Goal: Information Seeking & Learning: Learn about a topic

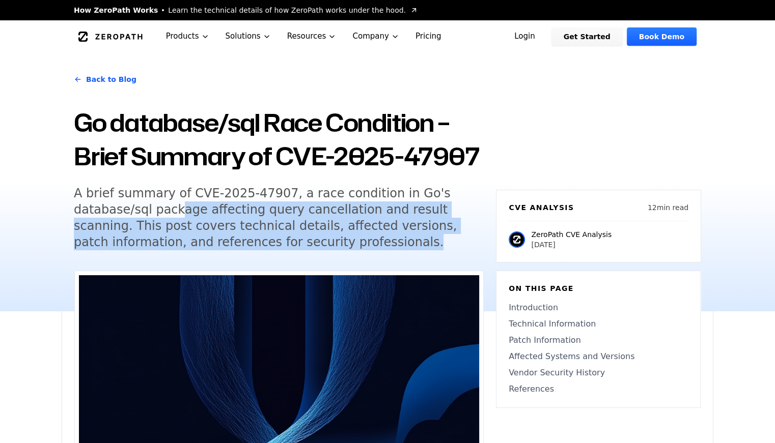
drag, startPoint x: 167, startPoint y: 208, endPoint x: 275, endPoint y: 244, distance: 113.5
click at [275, 244] on h5 "A brief summary of CVE-2025-47907, a race condition in Go's database/sql packag…" at bounding box center [269, 217] width 391 height 65
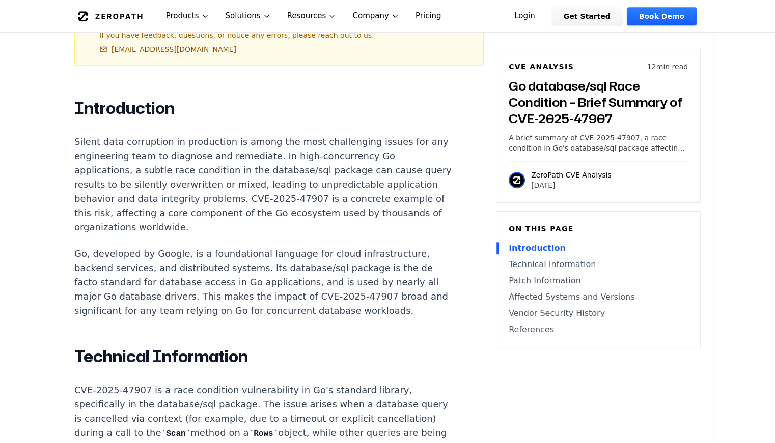
scroll to position [563, 0]
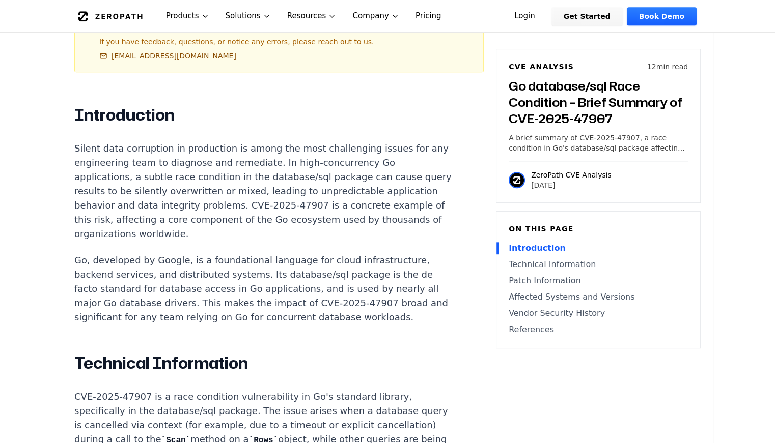
click at [80, 150] on p "Silent data corruption in production is among the most challenging issues for a…" at bounding box center [263, 191] width 379 height 100
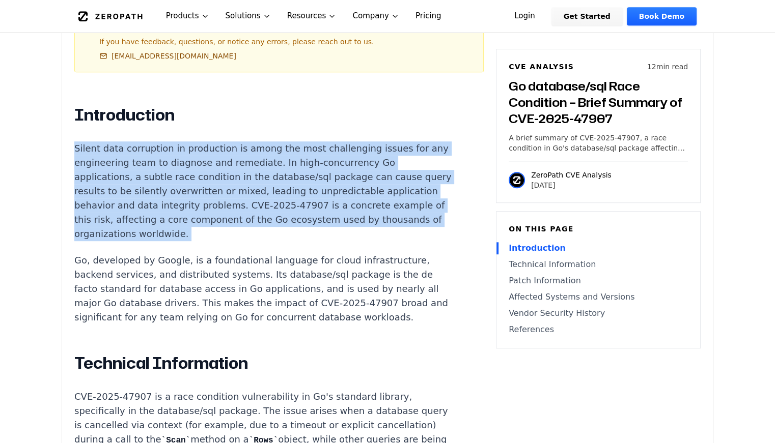
click at [80, 150] on p "Silent data corruption in production is among the most challenging issues for a…" at bounding box center [263, 191] width 379 height 100
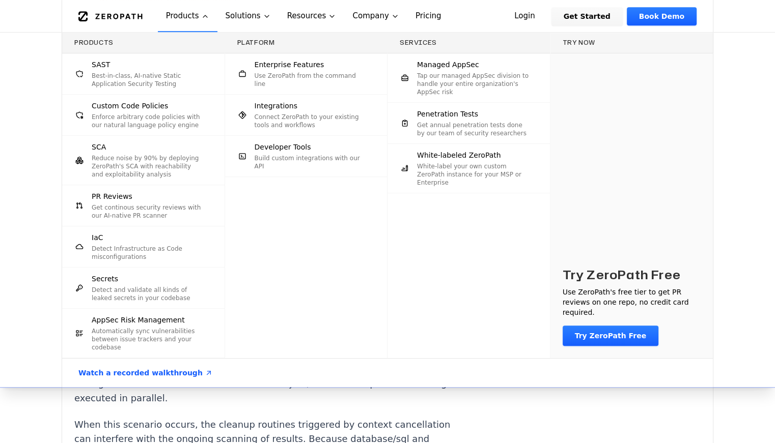
scroll to position [621, 0]
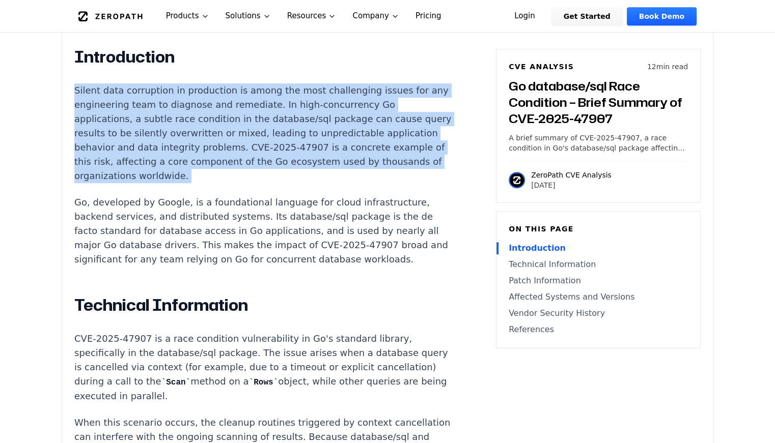
drag, startPoint x: 112, startPoint y: 353, endPoint x: 425, endPoint y: 362, distance: 312.6
click at [425, 362] on p "CVE-2025-47907 is a race condition vulnerability in Go's standard library, spec…" at bounding box center [263, 368] width 379 height 72
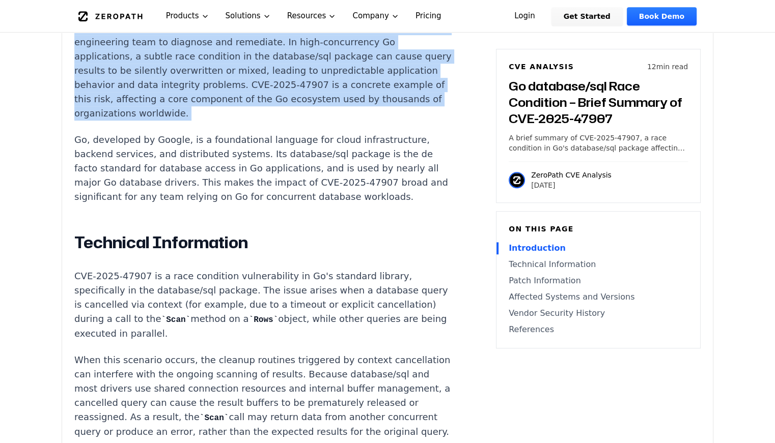
scroll to position [687, 0]
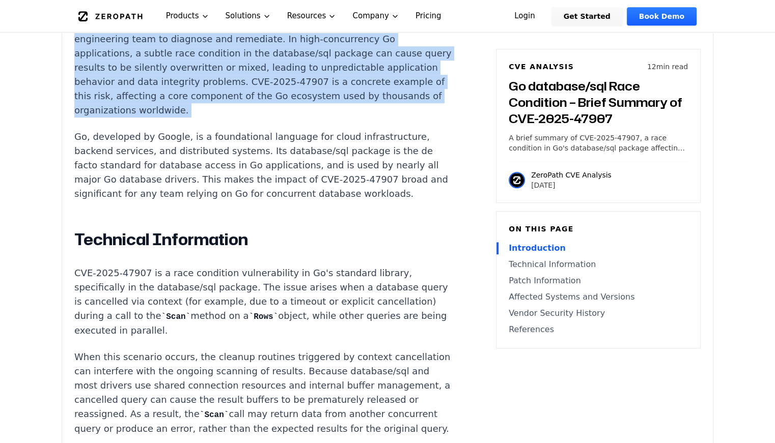
drag, startPoint x: 92, startPoint y: 337, endPoint x: 348, endPoint y: 401, distance: 263.7
click at [348, 401] on p "When this scenario occurs, the cleanup routines triggered by context cancellati…" at bounding box center [263, 393] width 379 height 86
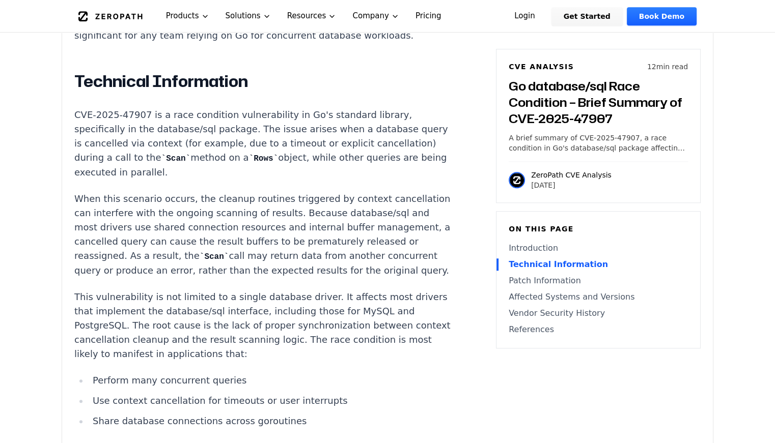
scroll to position [865, 0]
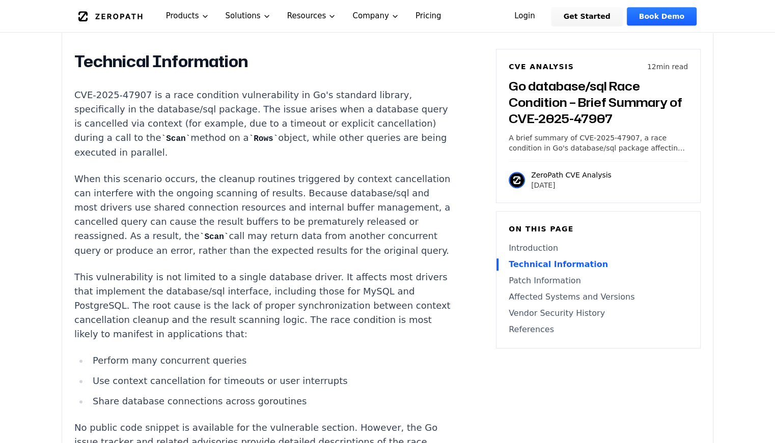
click at [207, 275] on p "This vulnerability is not limited to a single database driver. It affects most …" at bounding box center [263, 305] width 379 height 71
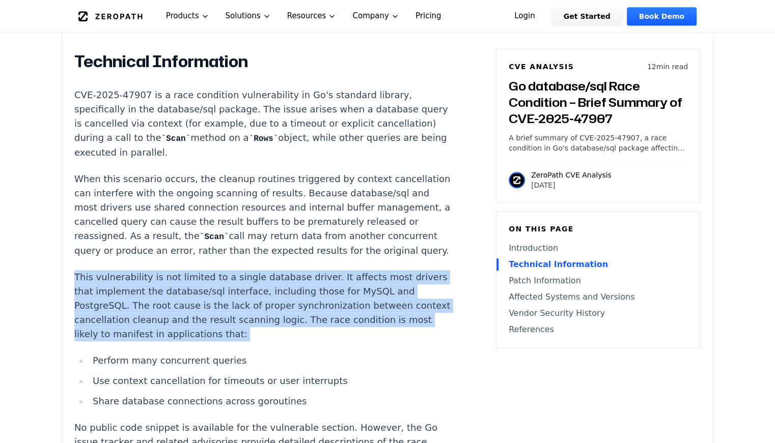
click at [207, 275] on p "This vulnerability is not limited to a single database driver. It affects most …" at bounding box center [263, 305] width 379 height 71
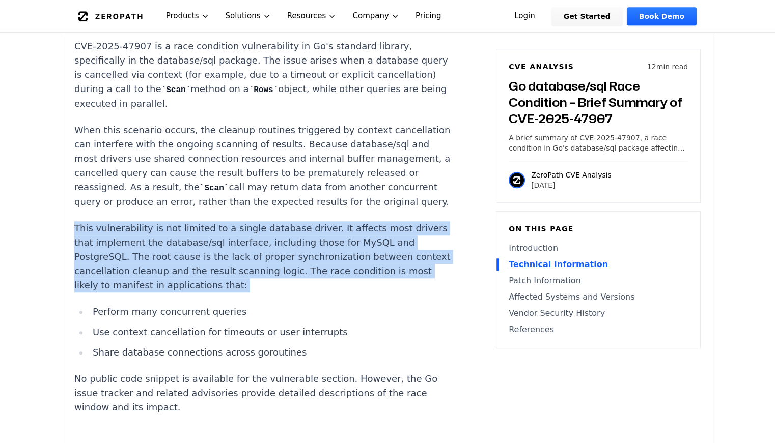
scroll to position [1044, 0]
